Goal: Use online tool/utility: Utilize a website feature to perform a specific function

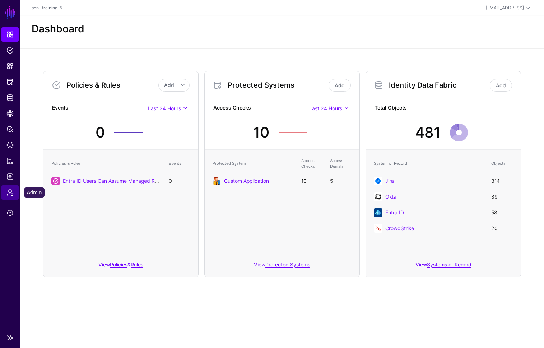
click at [9, 194] on span "Admin" at bounding box center [9, 192] width 7 height 7
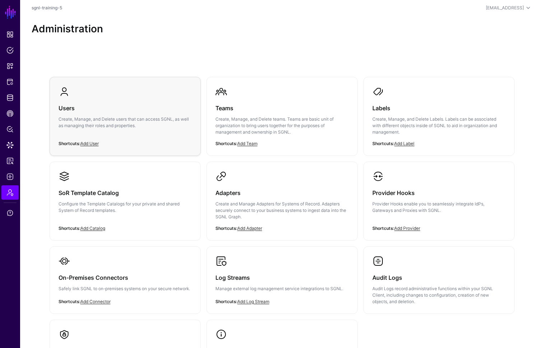
click at [158, 123] on p "Create, Manage, and Delete users that can access SGNL, as well as managing thei…" at bounding box center [125, 122] width 133 height 13
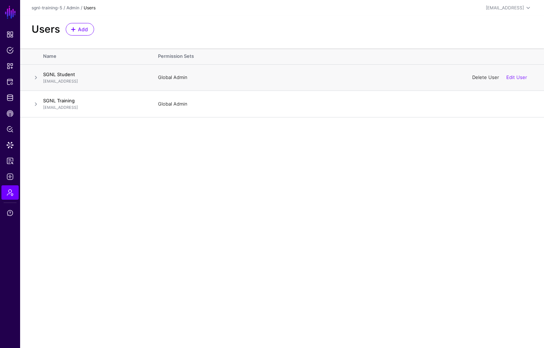
click at [489, 77] on link "Delete User" at bounding box center [486, 77] width 27 height 6
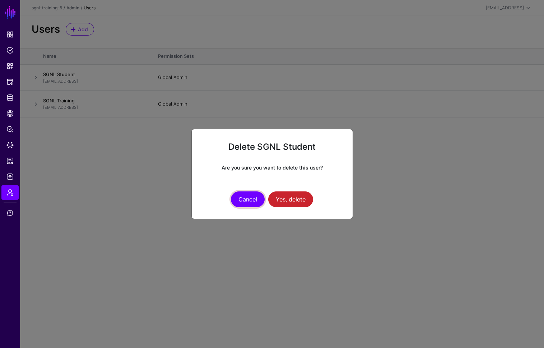
click at [240, 201] on button "Cancel" at bounding box center [248, 200] width 34 height 16
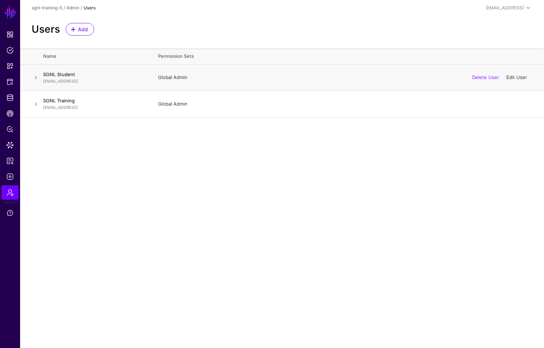
click at [522, 79] on link "Edit User" at bounding box center [517, 77] width 21 height 6
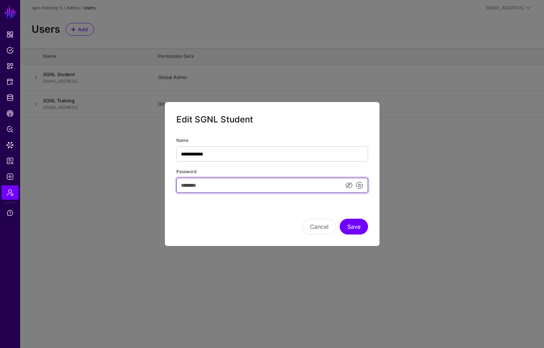
click at [300, 186] on input "Password" at bounding box center [272, 185] width 192 height 15
type input "********"
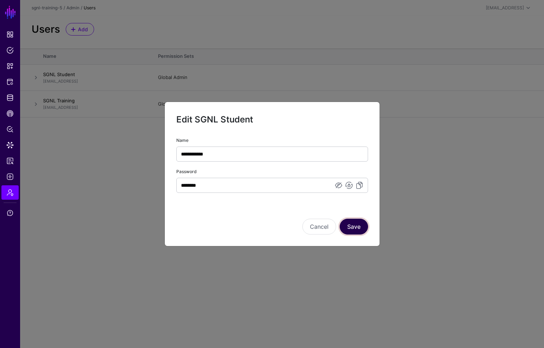
click at [365, 226] on button "Save" at bounding box center [354, 227] width 28 height 16
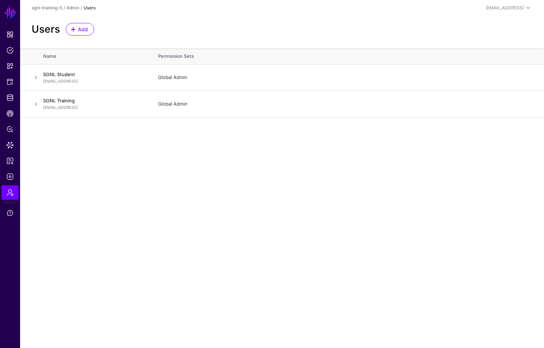
click at [257, 192] on main "SGNL Dashboard Policies Snippets Protected Systems Identity Data Fabric CAEP Hu…" at bounding box center [272, 174] width 544 height 348
click at [251, 152] on main "SGNL Dashboard Policies Snippets Protected Systems Identity Data Fabric CAEP Hu…" at bounding box center [272, 174] width 544 height 348
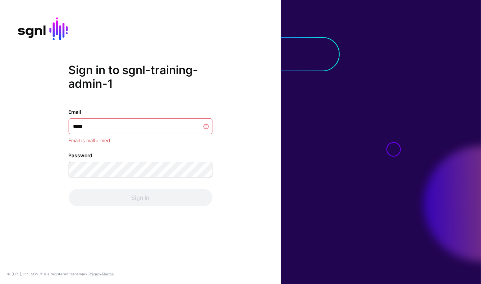
type input "******"
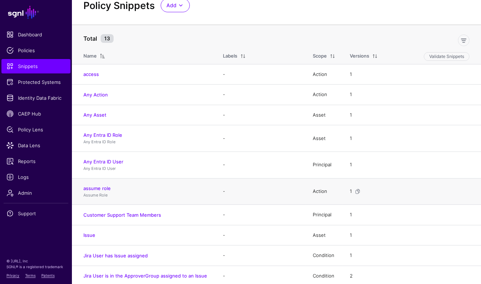
scroll to position [93, 0]
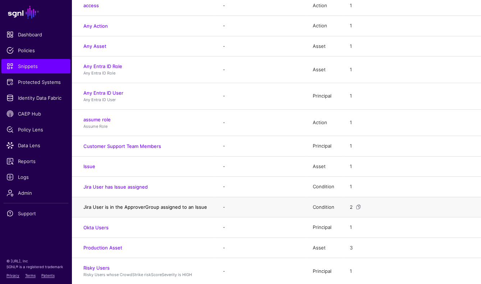
click at [181, 205] on link "Jira User is in the ApproverGroup assigned to an Issue" at bounding box center [145, 207] width 124 height 6
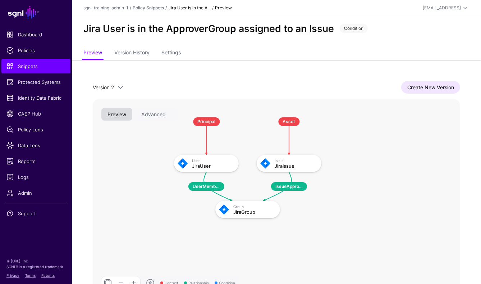
scroll to position [35, 0]
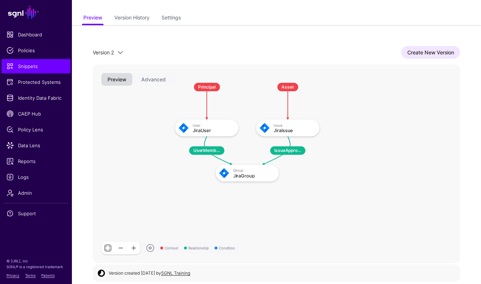
click at [241, 47] on div "Create New Version" at bounding box center [292, 52] width 335 height 13
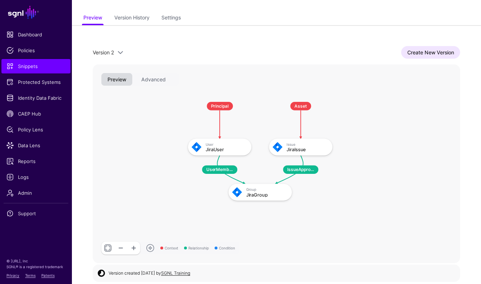
drag, startPoint x: 365, startPoint y: 183, endPoint x: 362, endPoint y: 174, distance: 9.5
click at [363, 175] on rect at bounding box center [181, 95] width 35992 height 19440
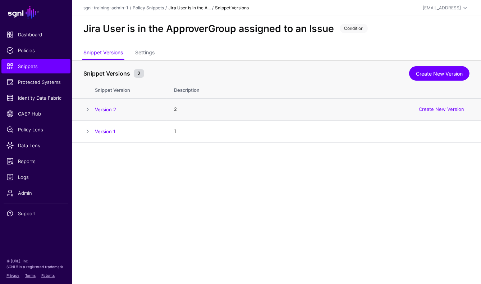
click at [82, 109] on td at bounding box center [83, 109] width 23 height 22
click at [84, 108] on span at bounding box center [87, 109] width 9 height 9
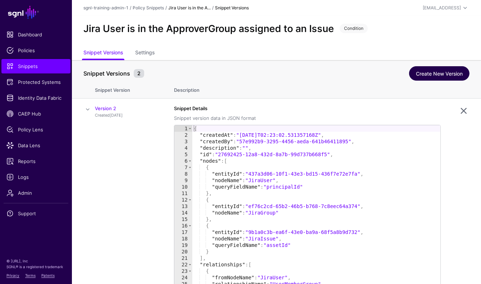
click at [443, 72] on link "Create New Version" at bounding box center [439, 73] width 60 height 14
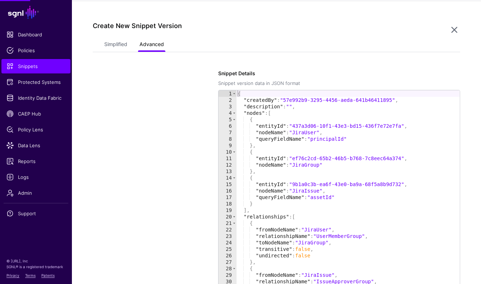
scroll to position [142, 0]
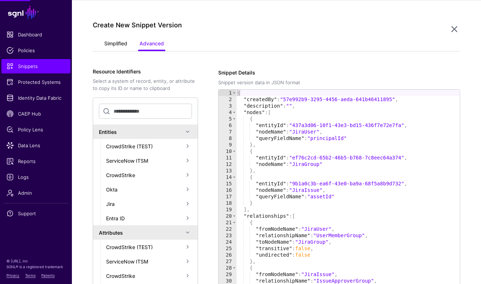
click at [117, 39] on link "Simplified" at bounding box center [115, 44] width 23 height 14
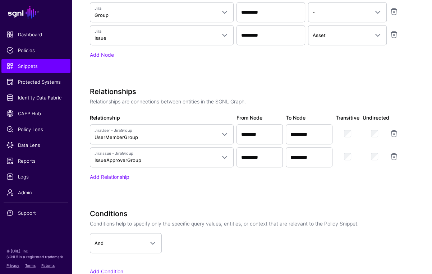
scroll to position [412, 0]
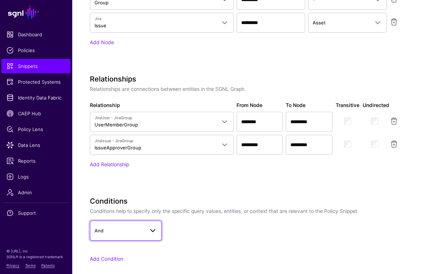
click at [159, 226] on link "And" at bounding box center [126, 231] width 72 height 20
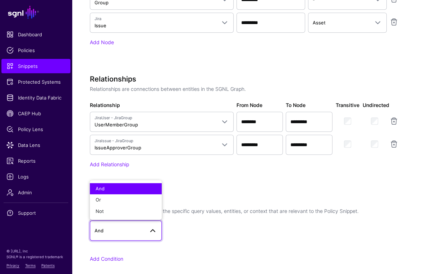
click at [249, 191] on div "Specify the components of your Snippet Version Policy Snippet Versions are comp…" at bounding box center [252, 38] width 324 height 489
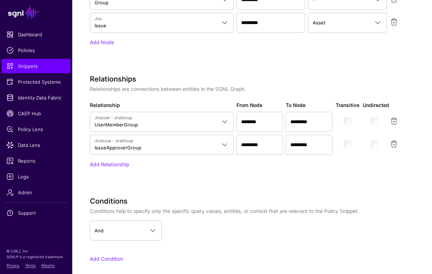
scroll to position [486, 0]
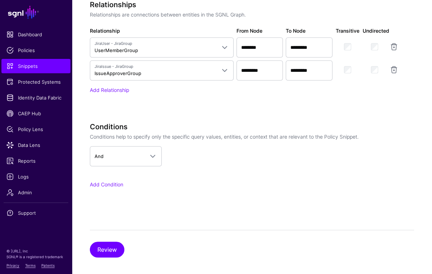
click at [213, 190] on div "Conditions Conditions help to specify only the specific query values, entities,…" at bounding box center [252, 166] width 324 height 86
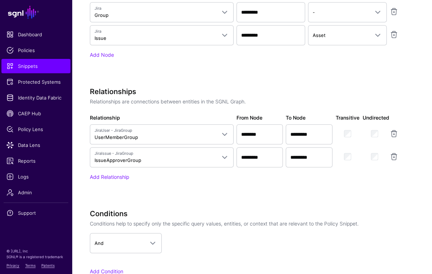
scroll to position [261, 0]
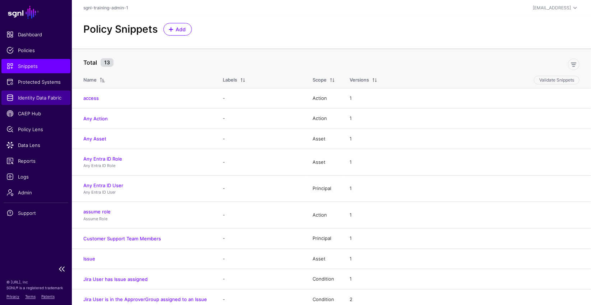
click at [37, 101] on span "Identity Data Fabric" at bounding box center [35, 97] width 59 height 7
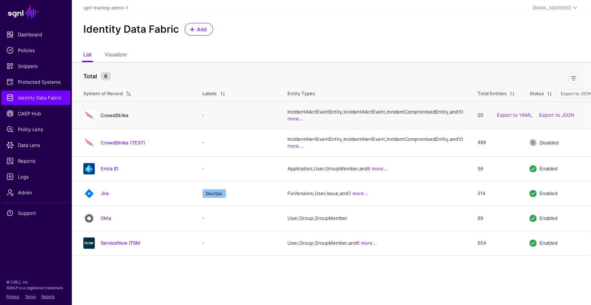
click at [114, 118] on link "CrowdStrike" at bounding box center [115, 115] width 28 height 6
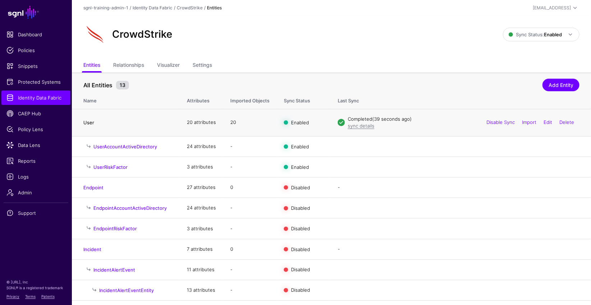
click at [93, 120] on link "User" at bounding box center [88, 123] width 11 height 6
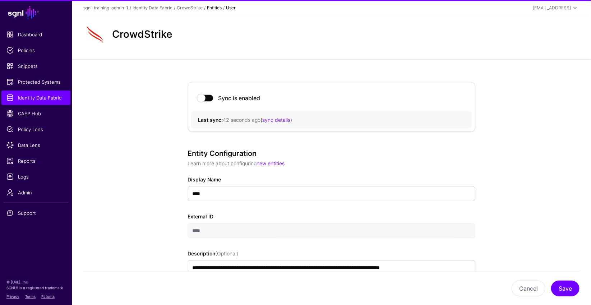
scroll to position [54, 0]
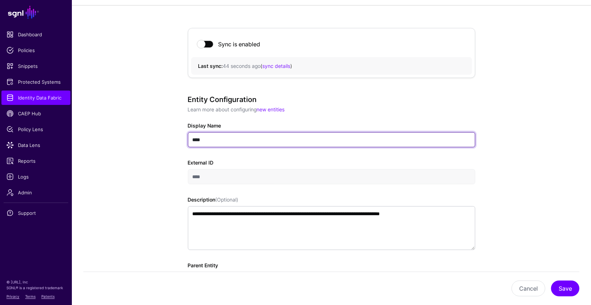
drag, startPoint x: 227, startPoint y: 141, endPoint x: 175, endPoint y: 138, distance: 51.8
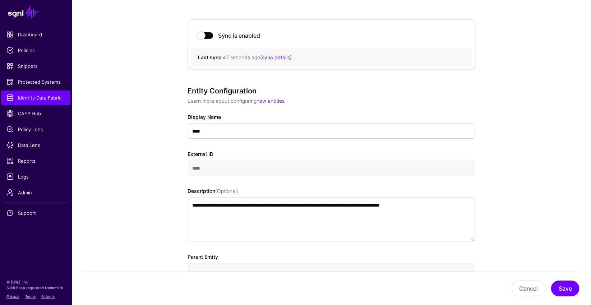
scroll to position [71, 0]
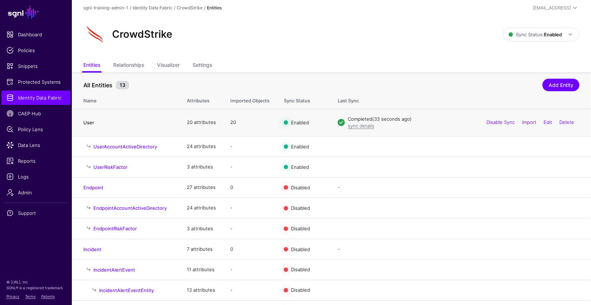
click at [90, 124] on link "User" at bounding box center [88, 123] width 11 height 6
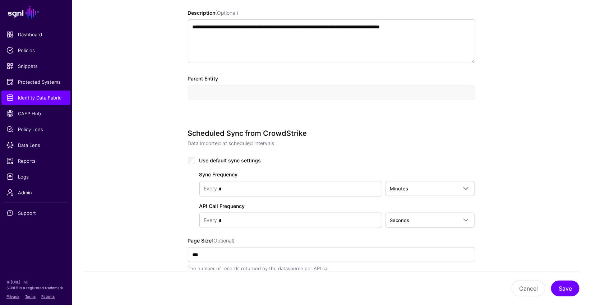
scroll to position [366, 0]
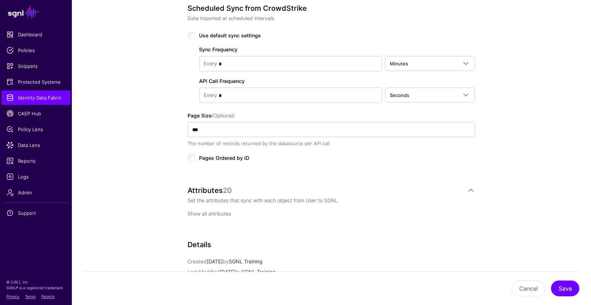
click at [224, 212] on link "Show all attributes" at bounding box center [209, 214] width 43 height 6
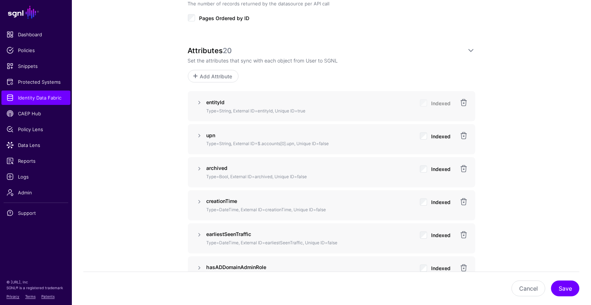
scroll to position [514, 0]
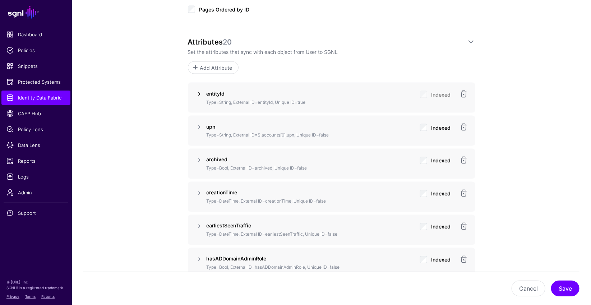
click at [200, 91] on link at bounding box center [199, 94] width 9 height 9
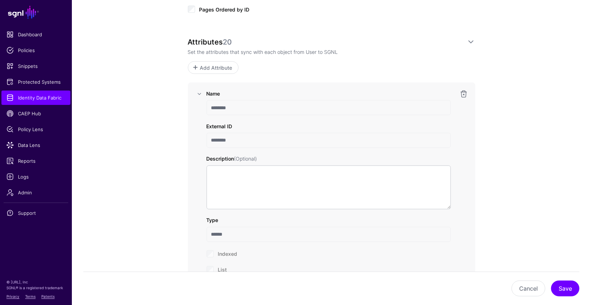
drag, startPoint x: 234, startPoint y: 139, endPoint x: 197, endPoint y: 138, distance: 37.7
click at [197, 138] on div "Name ******** External ID ******** Description (Optional) Type ****** Indexed L…" at bounding box center [331, 205] width 273 height 230
click at [197, 92] on link at bounding box center [199, 94] width 9 height 9
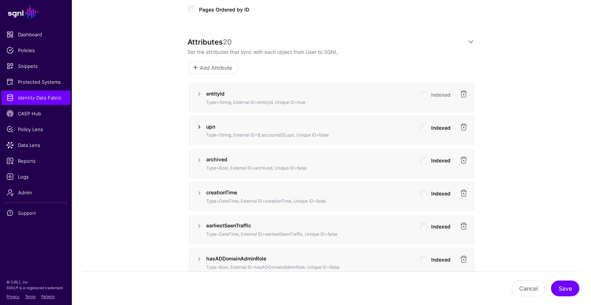
click at [197, 123] on link at bounding box center [199, 127] width 9 height 9
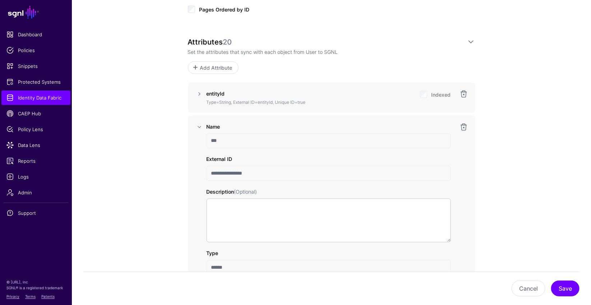
drag, startPoint x: 261, startPoint y: 173, endPoint x: 200, endPoint y: 170, distance: 60.8
click at [200, 170] on div "**********" at bounding box center [331, 238] width 273 height 230
click at [275, 175] on input "**********" at bounding box center [329, 173] width 244 height 15
click at [271, 171] on input "**********" at bounding box center [329, 173] width 244 height 15
drag, startPoint x: 272, startPoint y: 171, endPoint x: 202, endPoint y: 168, distance: 69.8
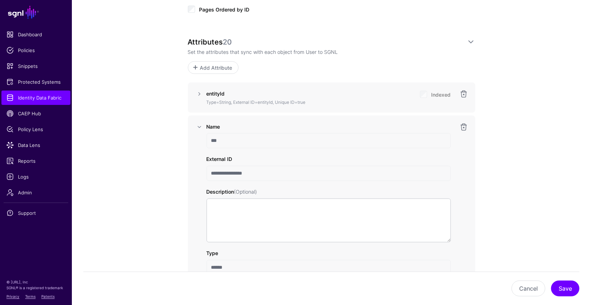
click at [202, 168] on div "**********" at bounding box center [331, 238] width 273 height 230
click at [59, 101] on link "Identity Data Fabric" at bounding box center [35, 98] width 69 height 14
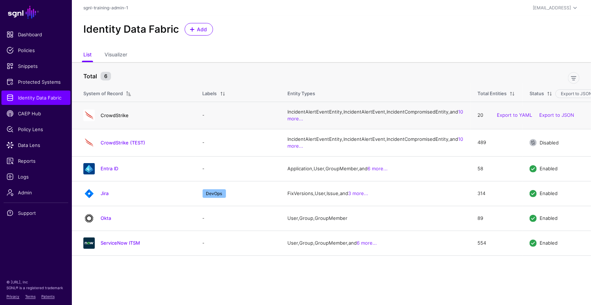
click at [115, 118] on link "CrowdStrike" at bounding box center [115, 115] width 28 height 6
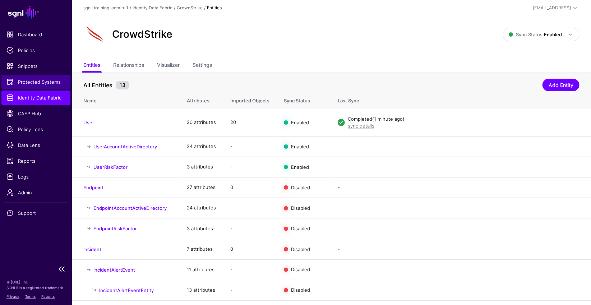
click at [49, 83] on span "Protected Systems" at bounding box center [35, 81] width 59 height 7
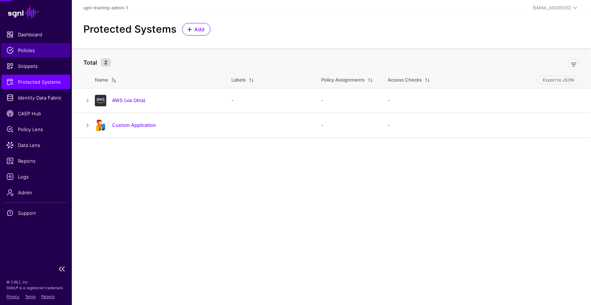
click at [36, 50] on span "Policies" at bounding box center [35, 50] width 59 height 7
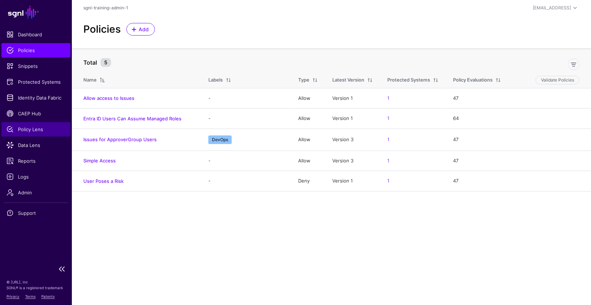
click at [38, 125] on link "Policy Lens" at bounding box center [35, 129] width 69 height 14
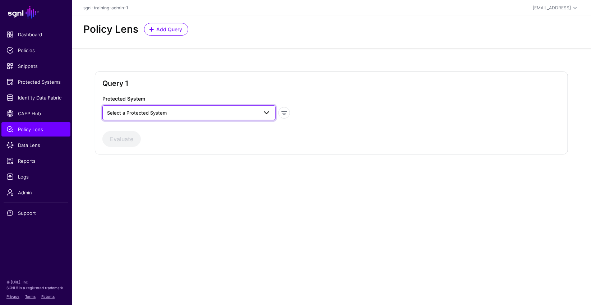
click at [195, 111] on span "Select a Protected System" at bounding box center [182, 113] width 151 height 8
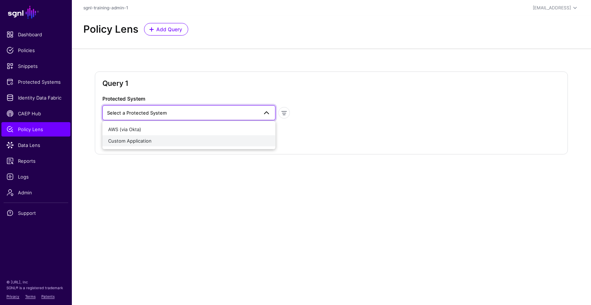
click at [160, 138] on div "Custom Application" at bounding box center [189, 140] width 162 height 7
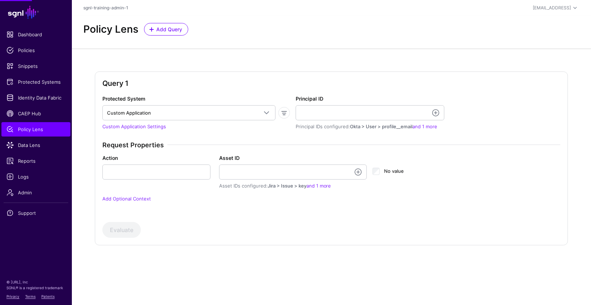
click at [364, 100] on div "Principal ID Principal IDs configured: Okta > User > profile__email and 1 more" at bounding box center [370, 113] width 149 height 36
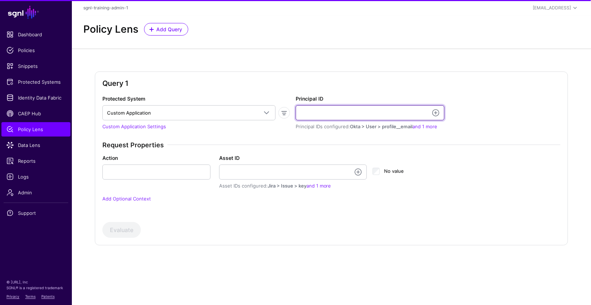
click at [358, 111] on input "Principal ID" at bounding box center [370, 112] width 149 height 15
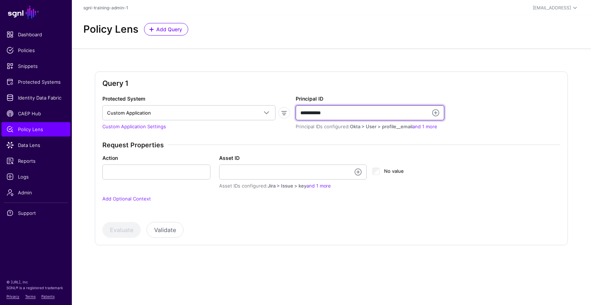
type input "**********"
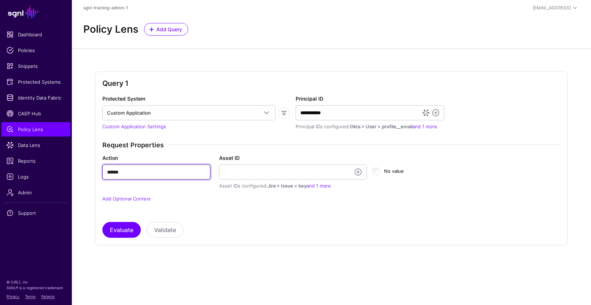
type input "******"
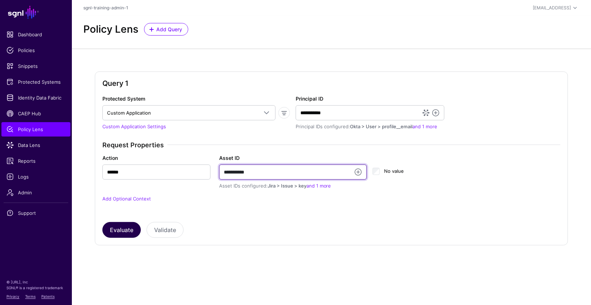
type input "**********"
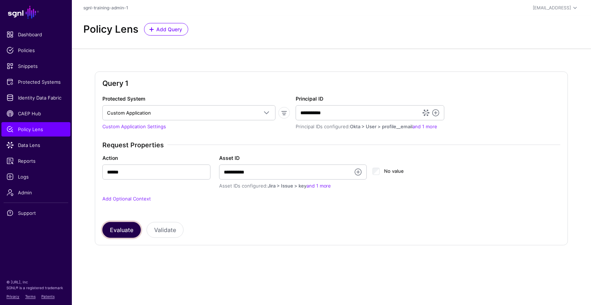
click at [123, 233] on button "Evaluate" at bounding box center [121, 230] width 38 height 16
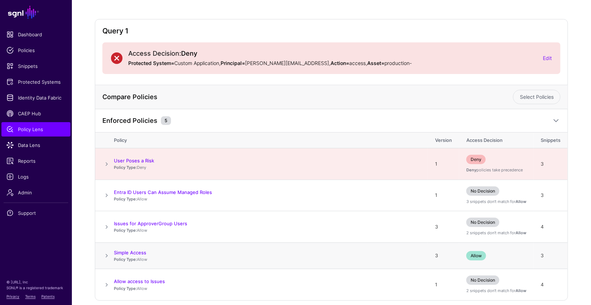
scroll to position [82, 0]
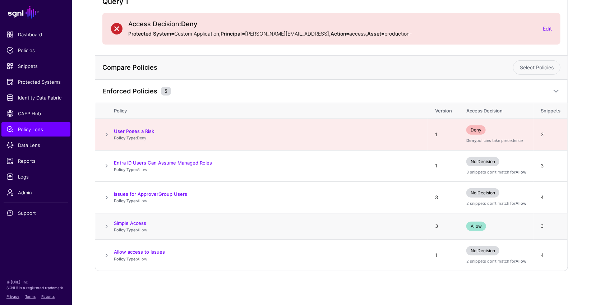
click at [108, 225] on span at bounding box center [106, 226] width 9 height 9
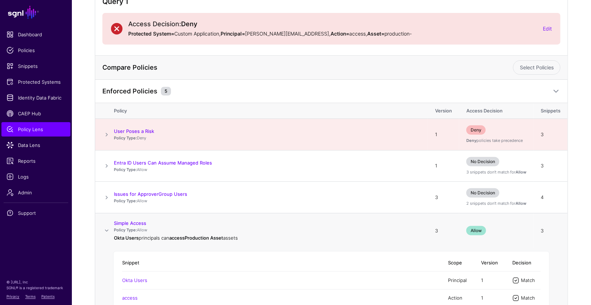
click at [106, 228] on span at bounding box center [106, 230] width 9 height 9
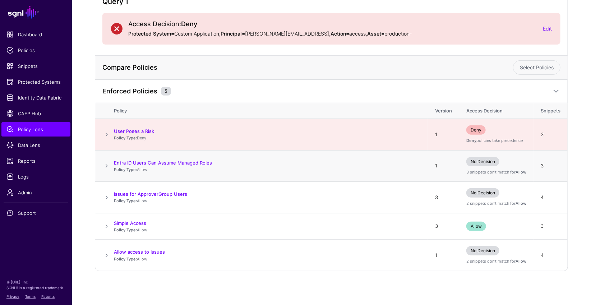
scroll to position [42, 0]
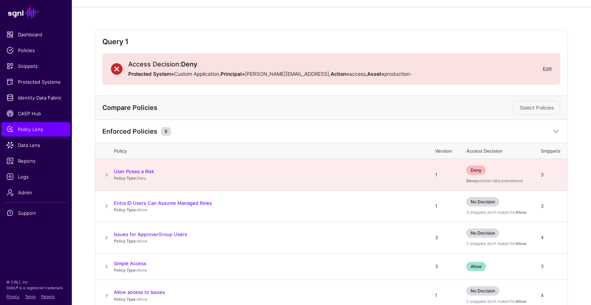
click at [549, 67] on link "Edit" at bounding box center [547, 69] width 9 height 6
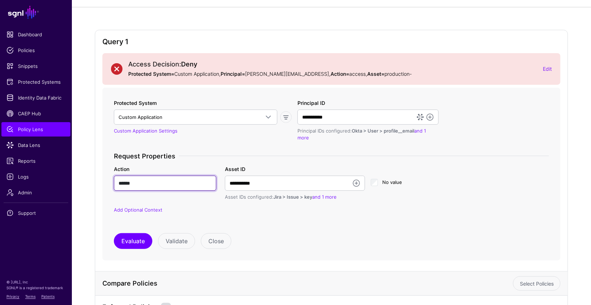
click at [149, 183] on input "******" at bounding box center [165, 183] width 102 height 15
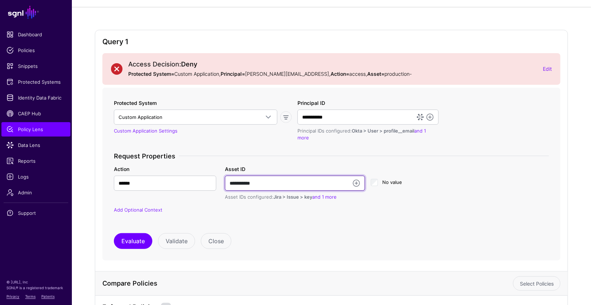
click at [300, 181] on input "**********" at bounding box center [295, 183] width 140 height 15
click at [321, 181] on input "**********" at bounding box center [295, 183] width 140 height 15
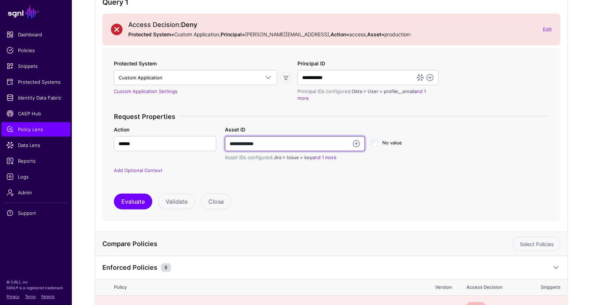
scroll to position [0, 0]
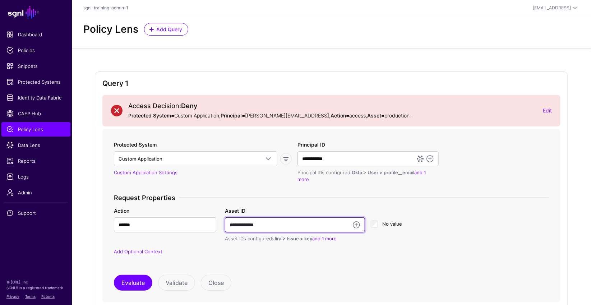
type input "**********"
click at [185, 106] on strong "Deny" at bounding box center [189, 106] width 16 height 8
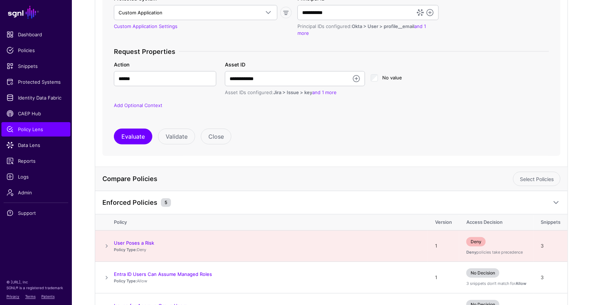
scroll to position [258, 0]
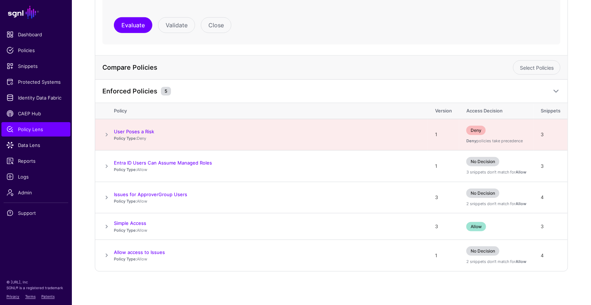
click at [107, 131] on span at bounding box center [106, 134] width 9 height 9
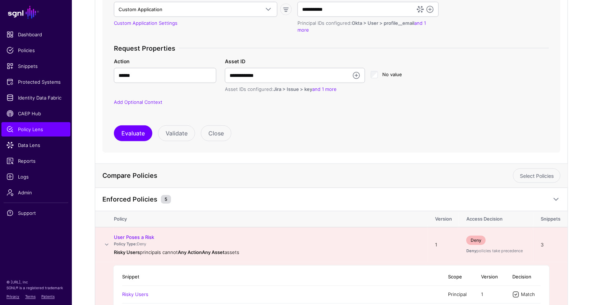
scroll to position [0, 0]
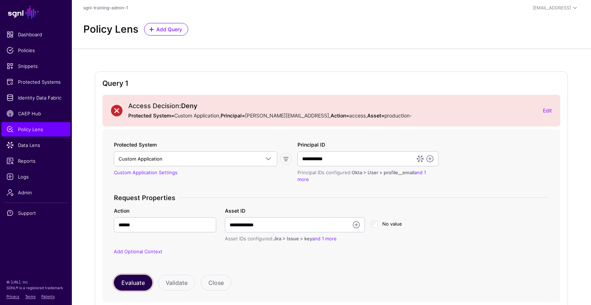
click at [123, 286] on button "Evaluate" at bounding box center [133, 283] width 38 height 16
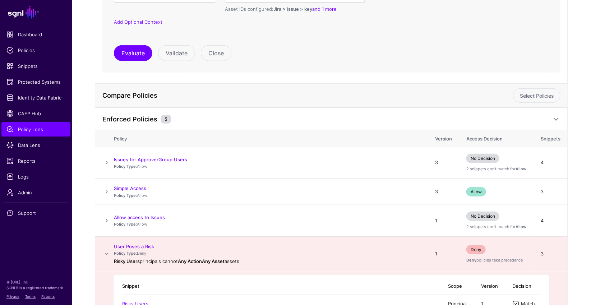
scroll to position [317, 0]
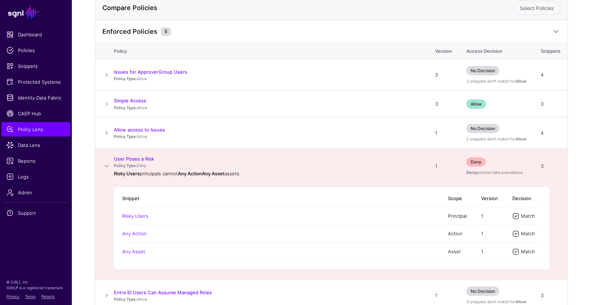
click at [107, 164] on span at bounding box center [106, 166] width 9 height 9
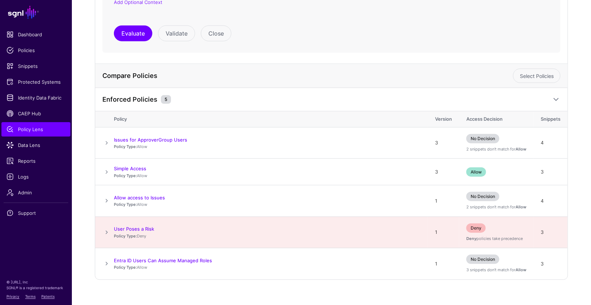
scroll to position [258, 0]
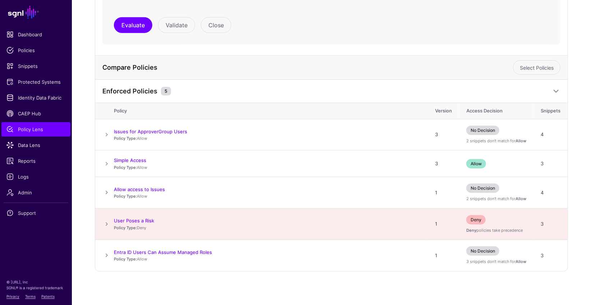
click at [107, 224] on span at bounding box center [106, 224] width 9 height 9
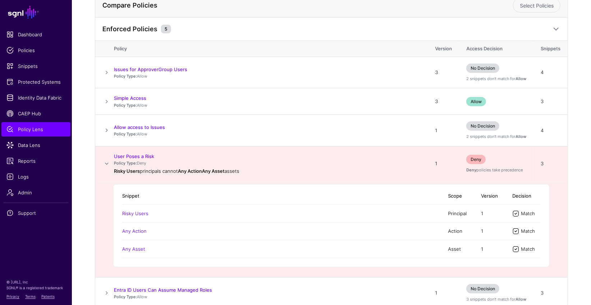
scroll to position [316, 0]
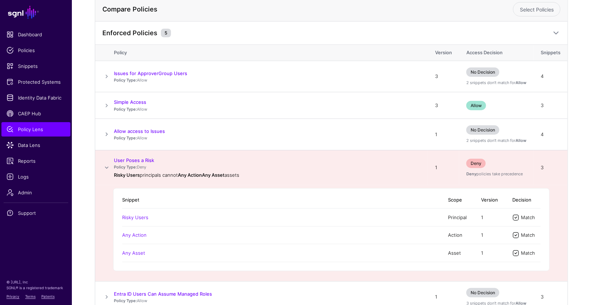
click at [106, 162] on td at bounding box center [104, 167] width 19 height 35
click at [107, 165] on span at bounding box center [106, 168] width 9 height 9
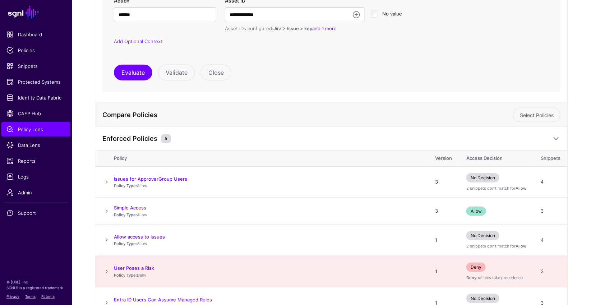
scroll to position [61, 0]
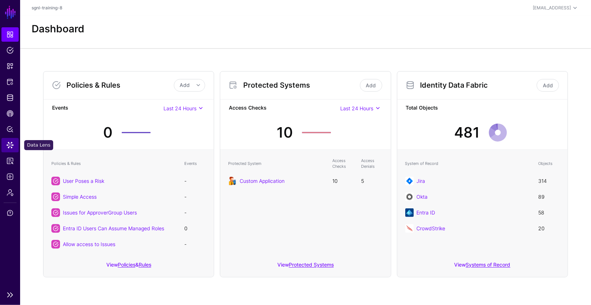
click at [12, 148] on span "Data Lens" at bounding box center [9, 145] width 7 height 7
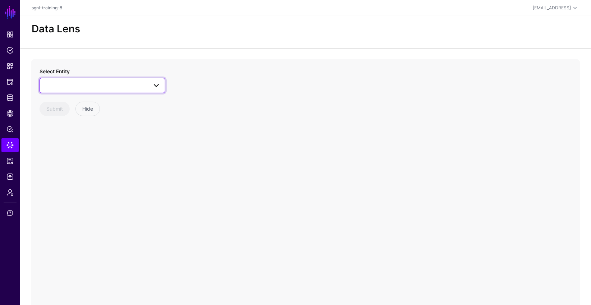
click at [107, 90] on link at bounding box center [103, 85] width 126 height 15
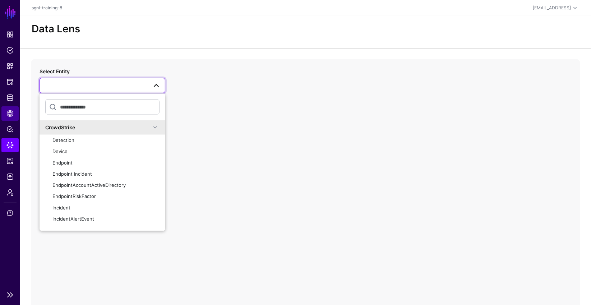
drag, startPoint x: 93, startPoint y: 77, endPoint x: 4, endPoint y: 107, distance: 93.9
click at [92, 77] on div "Select Entity CrowdStrike Detection Device Endpoint Endpoint Incident EndpointA…" at bounding box center [103, 81] width 126 height 26
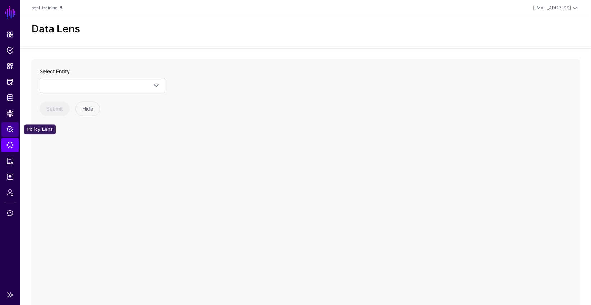
click at [11, 133] on span "Policy Lens" at bounding box center [9, 129] width 7 height 7
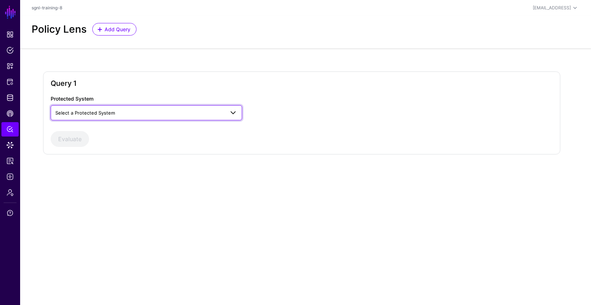
click at [134, 115] on span "Select a Protected System" at bounding box center [139, 113] width 169 height 8
click at [238, 47] on div "Policy Lens Add Query" at bounding box center [305, 32] width 571 height 33
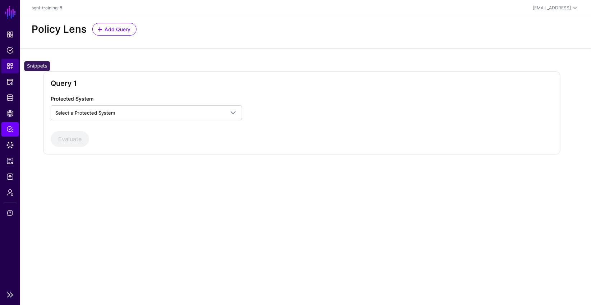
click at [11, 68] on span "Snippets" at bounding box center [9, 66] width 7 height 7
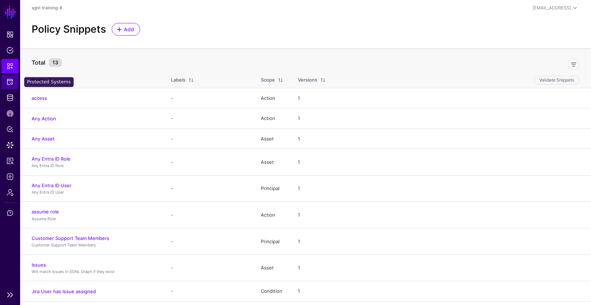
click at [5, 83] on link "Protected Systems" at bounding box center [9, 82] width 17 height 14
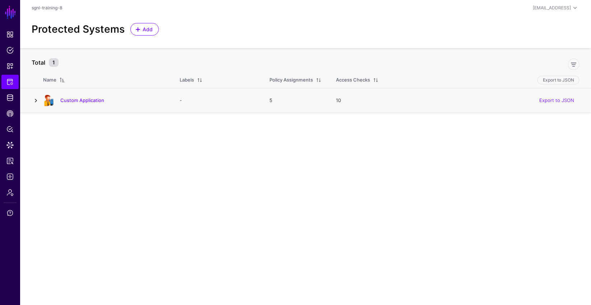
click at [37, 98] on link at bounding box center [36, 100] width 9 height 9
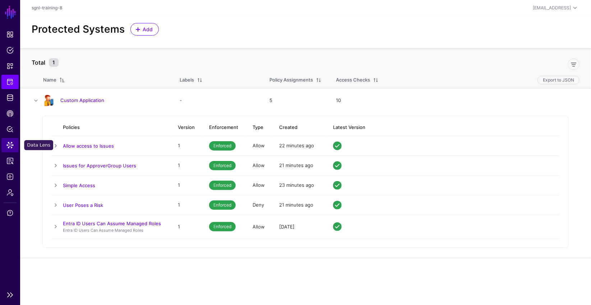
click at [9, 144] on span "Data Lens" at bounding box center [9, 145] width 7 height 7
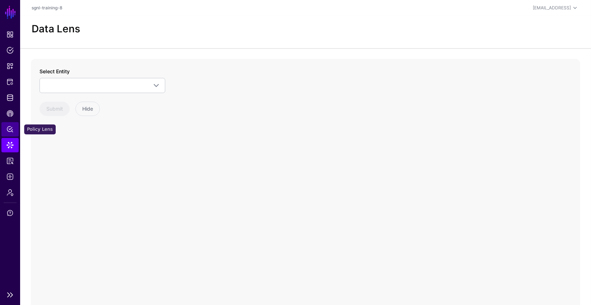
click at [12, 129] on span "Policy Lens" at bounding box center [9, 129] width 7 height 7
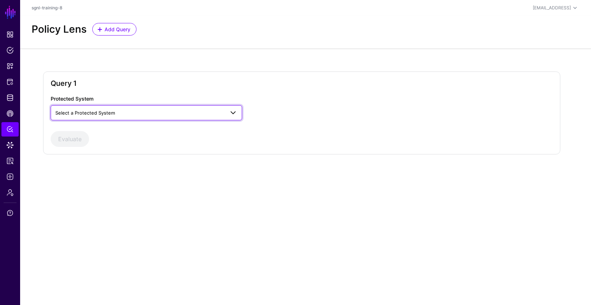
click at [178, 109] on span "Select a Protected System" at bounding box center [139, 113] width 169 height 8
click at [142, 128] on div "Custom Application" at bounding box center [146, 129] width 180 height 7
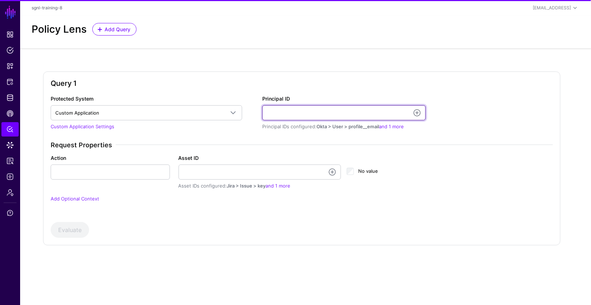
click at [317, 115] on input "Principal ID" at bounding box center [344, 112] width 164 height 15
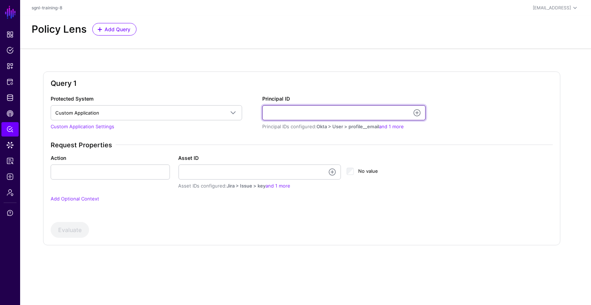
paste input "**********"
type input "**********"
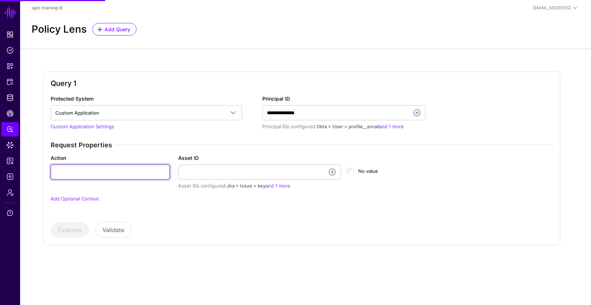
click at [127, 176] on input "Action" at bounding box center [110, 172] width 119 height 15
type input "**********"
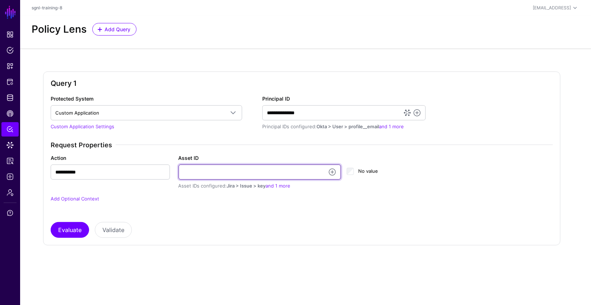
click at [259, 174] on input "Asset ID" at bounding box center [260, 172] width 163 height 15
paste input "**********"
type input "**********"
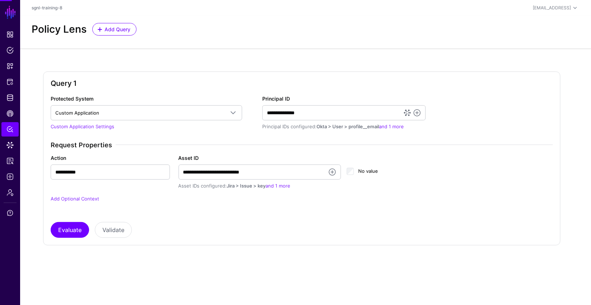
click at [320, 220] on div "**********" at bounding box center [302, 166] width 502 height 143
click at [285, 186] on link "and 1 more" at bounding box center [278, 186] width 25 height 6
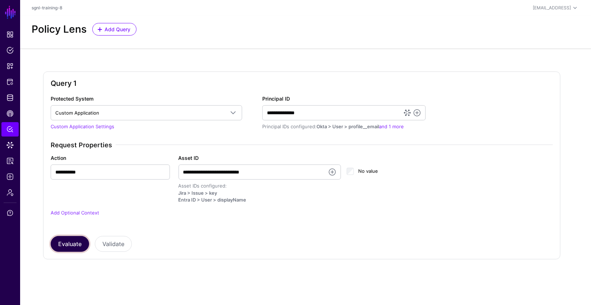
click at [70, 243] on button "Evaluate" at bounding box center [70, 244] width 38 height 16
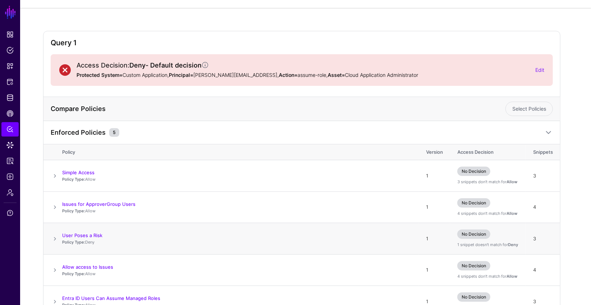
scroll to position [87, 0]
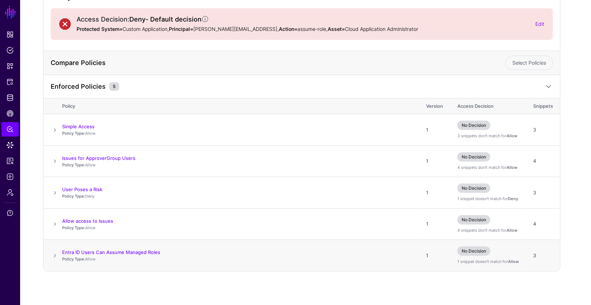
click at [57, 254] on span at bounding box center [55, 256] width 9 height 9
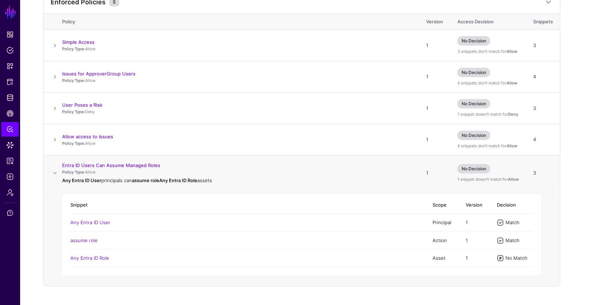
scroll to position [187, 0]
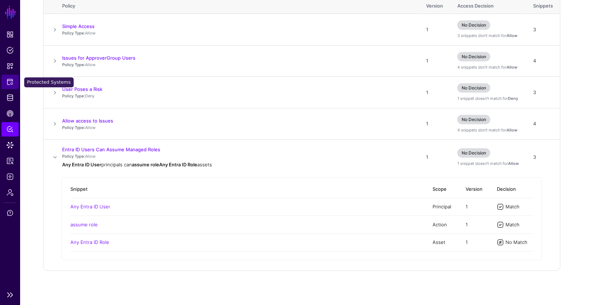
click at [7, 77] on link "Protected Systems" at bounding box center [9, 82] width 17 height 14
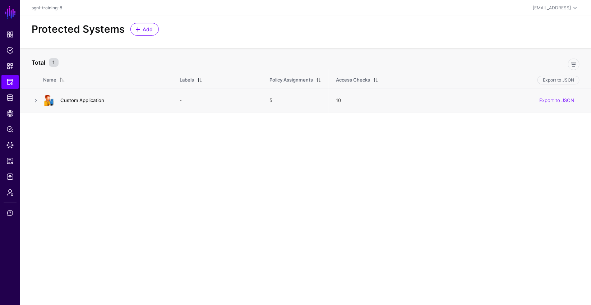
click at [79, 100] on link "Custom Application" at bounding box center [82, 100] width 44 height 6
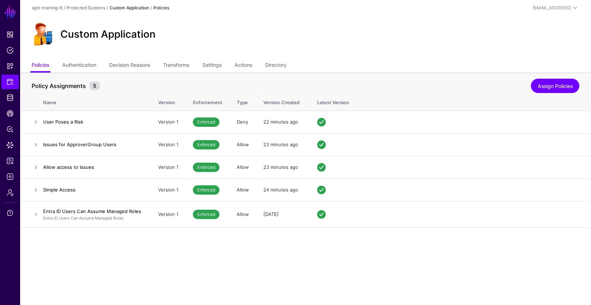
click at [258, 63] on ul "Policies Authentication Decision Reasons Transforms Settings Actions Directory" at bounding box center [306, 66] width 548 height 14
click at [252, 64] on link "Actions" at bounding box center [244, 66] width 18 height 14
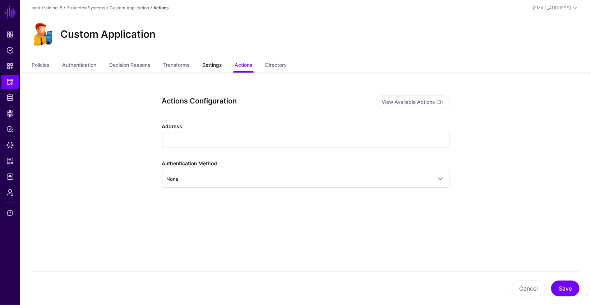
click at [221, 63] on link "Settings" at bounding box center [211, 66] width 19 height 14
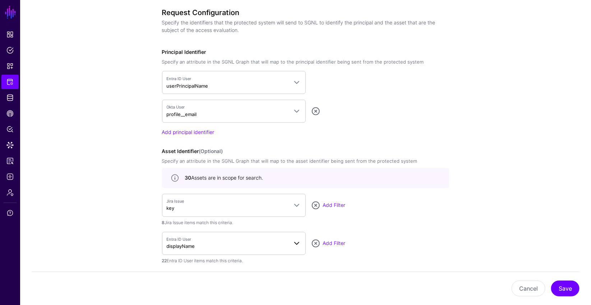
scroll to position [631, 0]
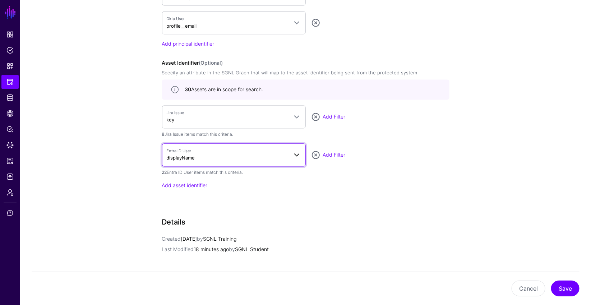
click at [293, 159] on span "Entra ID User displayName" at bounding box center [234, 155] width 134 height 14
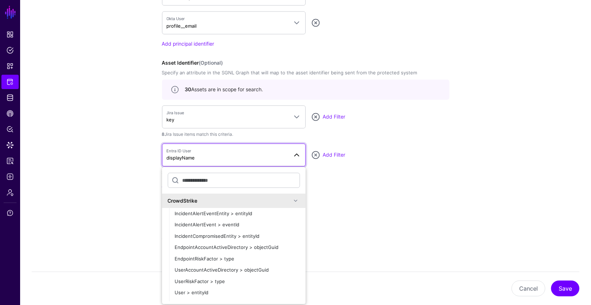
click at [400, 172] on div "22 Entra ID User items match this criteria." at bounding box center [305, 173] width 287 height 6
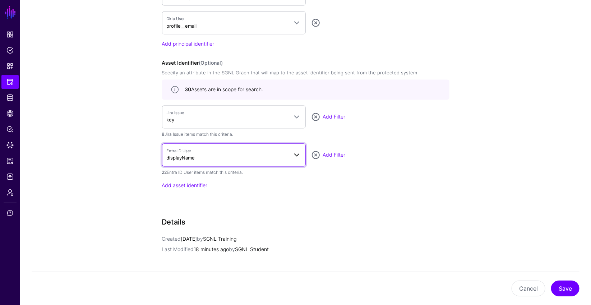
click at [248, 158] on span "Entra ID User displayName" at bounding box center [227, 155] width 121 height 14
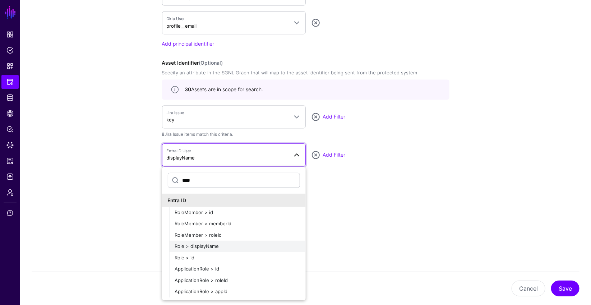
type input "****"
click at [217, 245] on span "Role > displayName" at bounding box center [197, 247] width 44 height 6
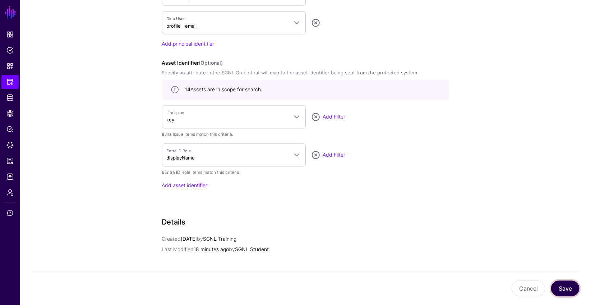
click at [563, 286] on button "Save" at bounding box center [565, 289] width 28 height 16
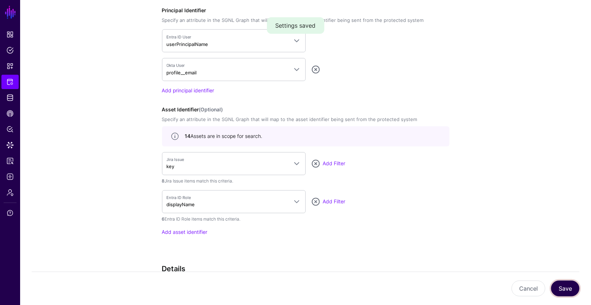
scroll to position [580, 0]
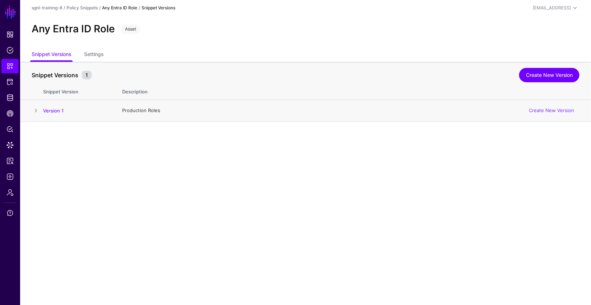
click at [34, 108] on span at bounding box center [36, 110] width 9 height 9
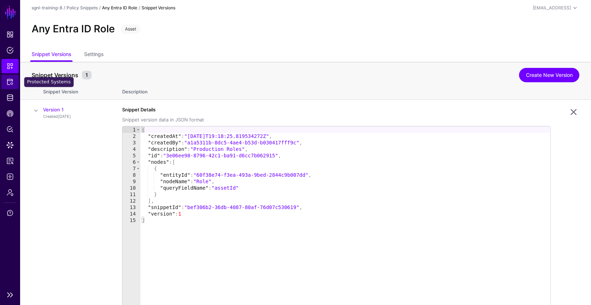
click at [14, 82] on link "Protected Systems" at bounding box center [9, 82] width 17 height 14
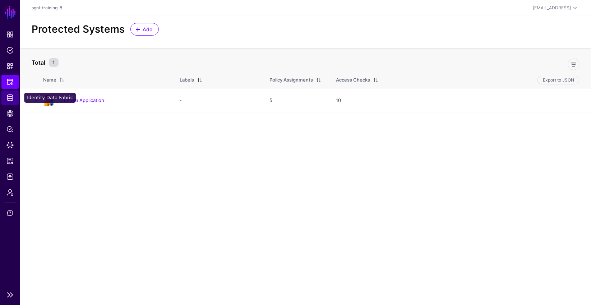
click at [11, 95] on span "Identity Data Fabric" at bounding box center [9, 97] width 7 height 7
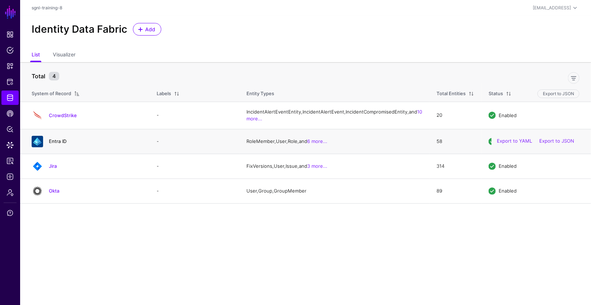
click at [57, 144] on link "Entra ID" at bounding box center [58, 141] width 18 height 6
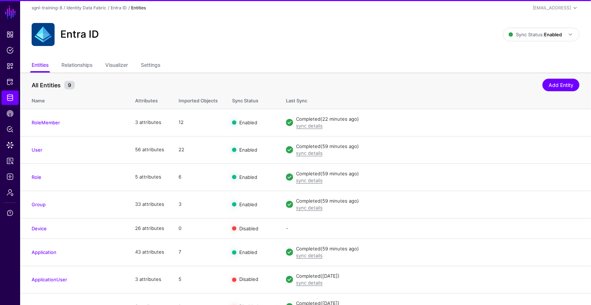
scroll to position [43, 0]
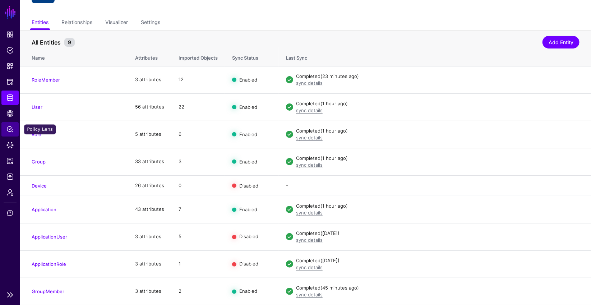
click at [11, 133] on link "Policy Lens" at bounding box center [9, 129] width 17 height 14
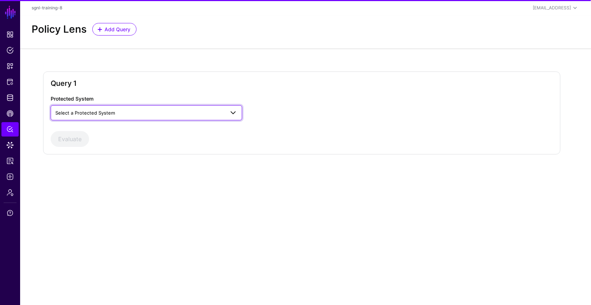
click at [193, 107] on link "Select a Protected System" at bounding box center [147, 112] width 192 height 15
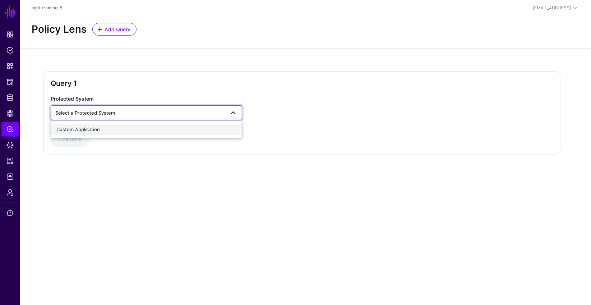
click at [98, 133] on div "Custom Application" at bounding box center [146, 129] width 180 height 7
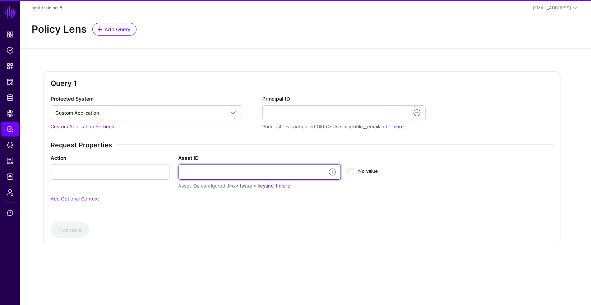
click at [268, 166] on input "Asset ID" at bounding box center [260, 172] width 163 height 15
paste input "**********"
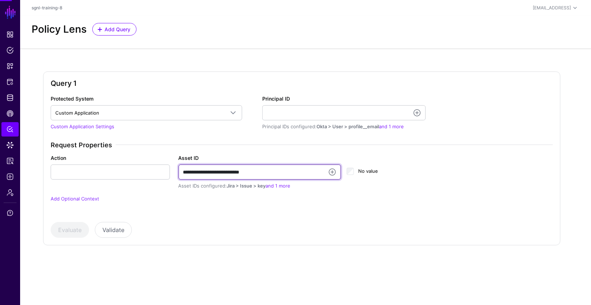
type input "**********"
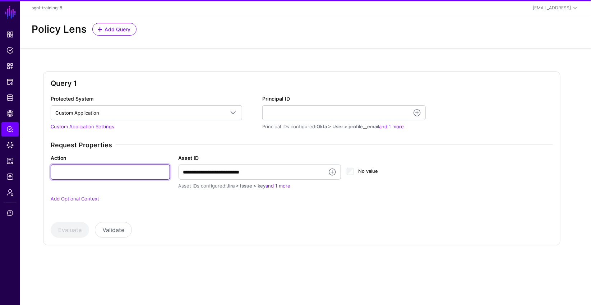
click at [89, 171] on input "Action" at bounding box center [110, 172] width 119 height 15
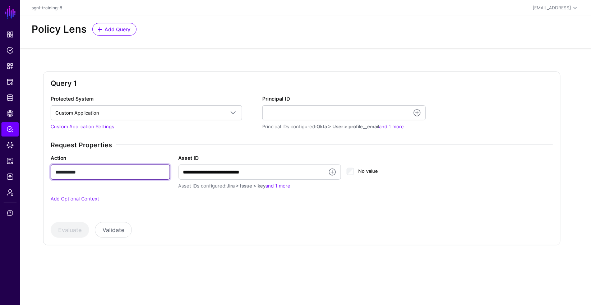
type input "**********"
click at [298, 121] on app-form-input "Principal ID Principal IDs configured: Okta > User > profile__email and 1 more" at bounding box center [344, 113] width 164 height 35
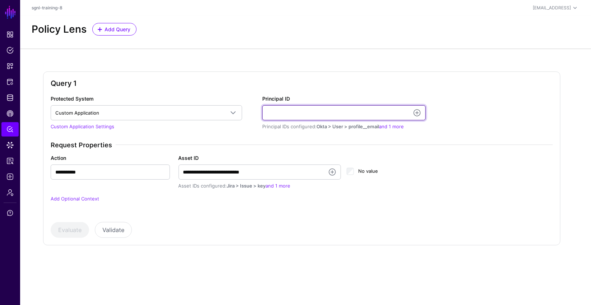
click at [302, 114] on input "Principal ID" at bounding box center [344, 112] width 164 height 15
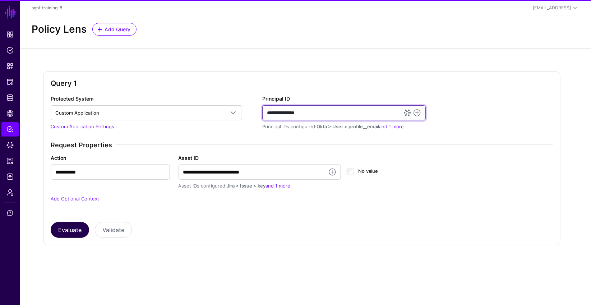
type input "**********"
click at [74, 227] on button "Evaluate" at bounding box center [70, 230] width 38 height 16
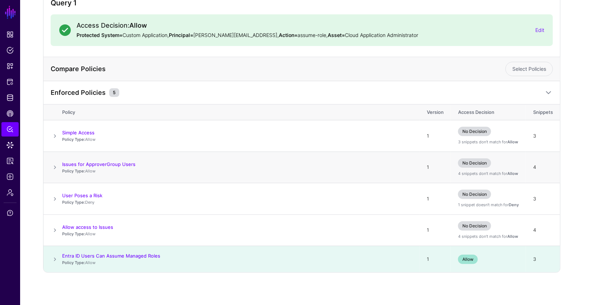
scroll to position [82, 0]
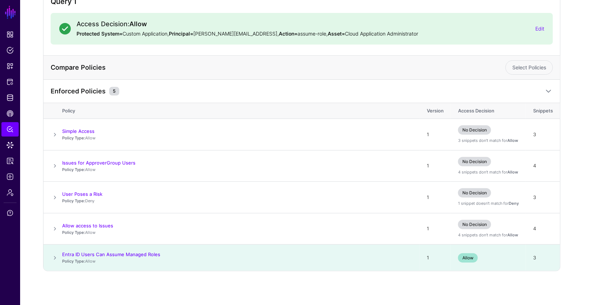
click at [54, 259] on span at bounding box center [55, 258] width 9 height 9
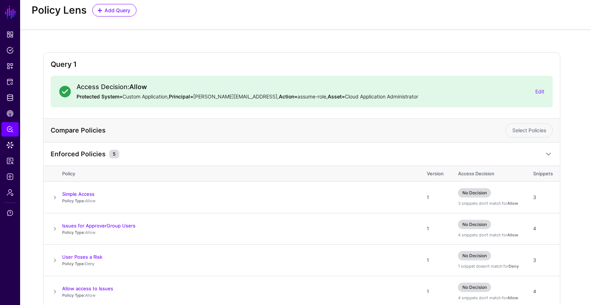
scroll to position [0, 0]
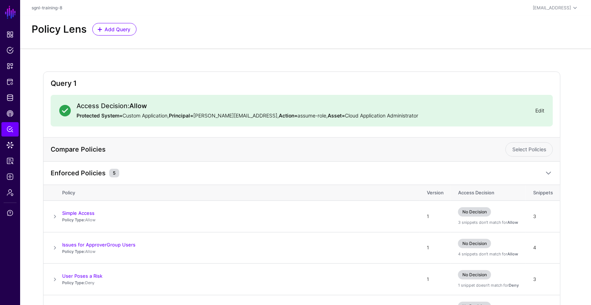
click at [541, 111] on link "Edit" at bounding box center [539, 110] width 9 height 6
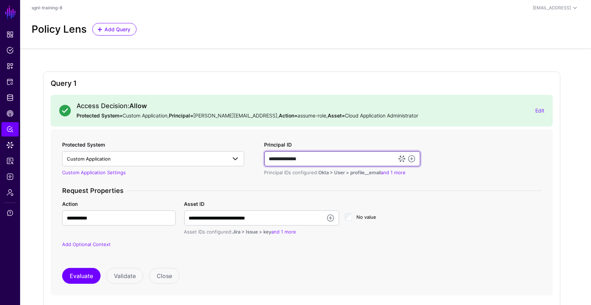
drag, startPoint x: 330, startPoint y: 159, endPoint x: 225, endPoint y: 160, distance: 105.7
click at [225, 160] on div "**********" at bounding box center [301, 199] width 485 height 116
type input "**********"
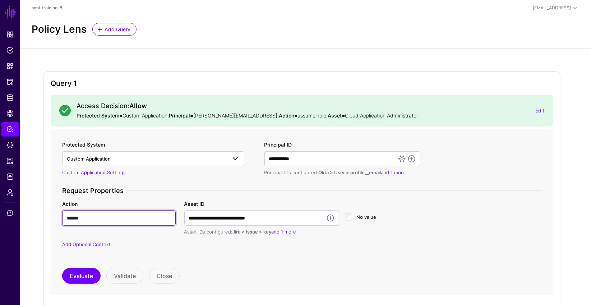
type input "******"
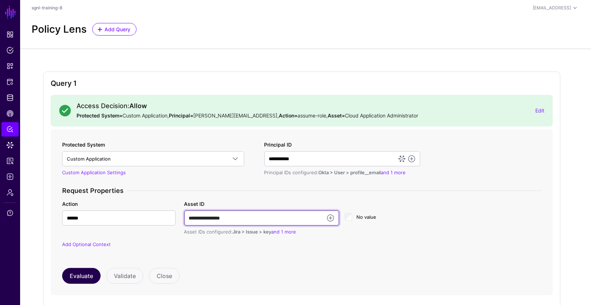
type input "**********"
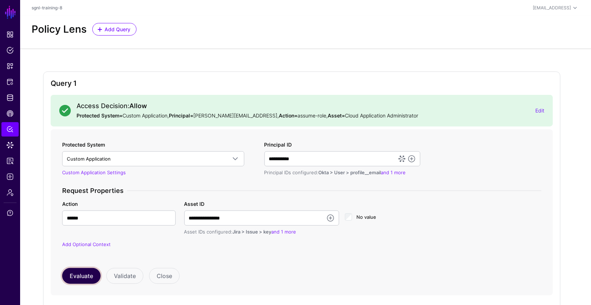
click at [71, 276] on button "Evaluate" at bounding box center [81, 276] width 38 height 16
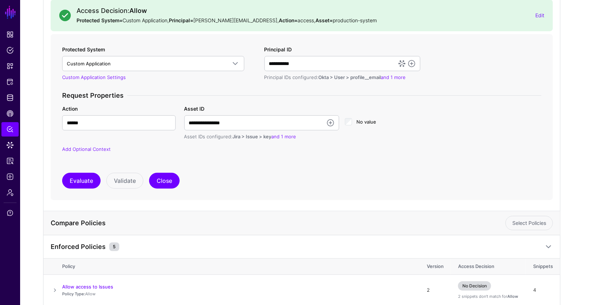
scroll to position [91, 0]
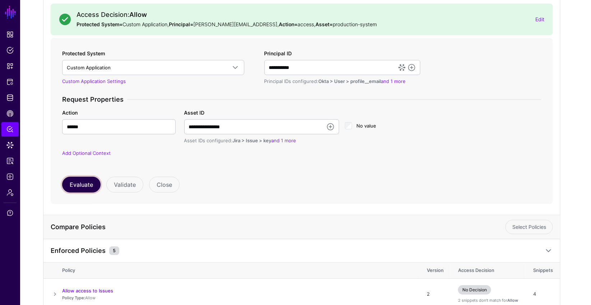
click at [95, 183] on button "Evaluate" at bounding box center [81, 185] width 38 height 16
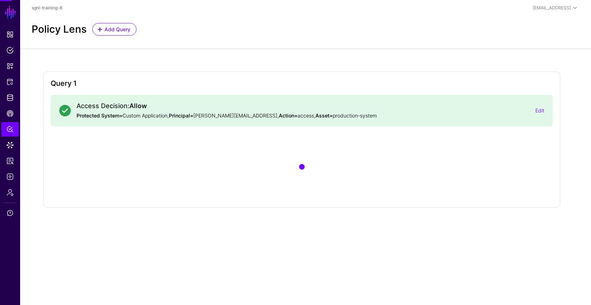
scroll to position [0, 0]
